Goal: Information Seeking & Learning: Find specific fact

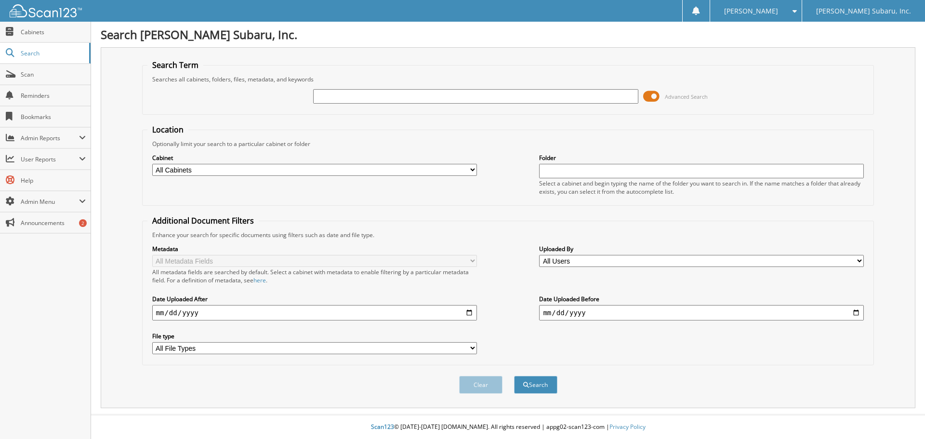
click at [374, 91] on input "text" at bounding box center [475, 96] width 325 height 14
type input "2024 1099"
click at [514, 376] on button "Search" at bounding box center [535, 385] width 43 height 18
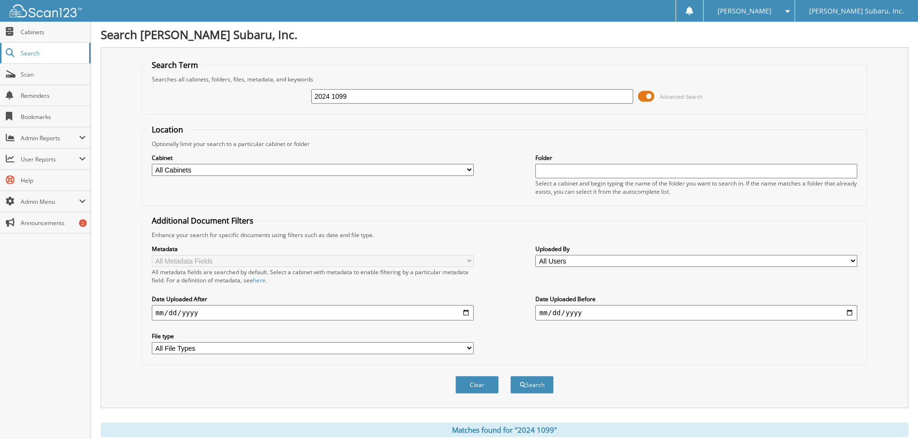
click at [36, 53] on span "Search" at bounding box center [53, 53] width 64 height 8
